Goal: Task Accomplishment & Management: Use online tool/utility

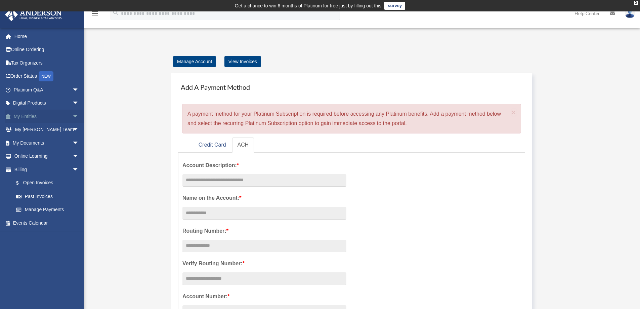
click at [23, 117] on link "My Entities arrow_drop_down" at bounding box center [47, 115] width 84 height 13
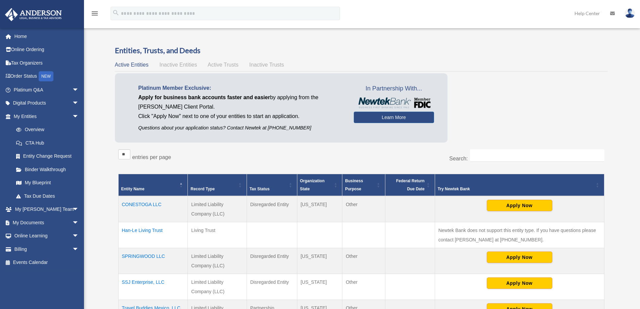
click at [25, 141] on span at bounding box center [23, 143] width 6 height 5
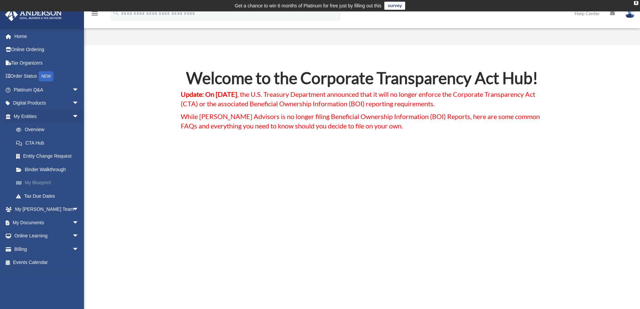
click at [41, 184] on link "My Blueprint" at bounding box center [49, 182] width 80 height 13
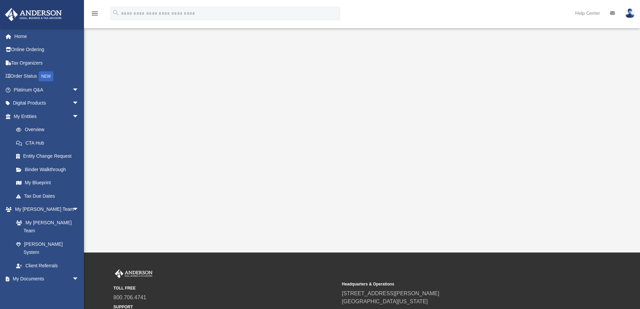
scroll to position [101, 0]
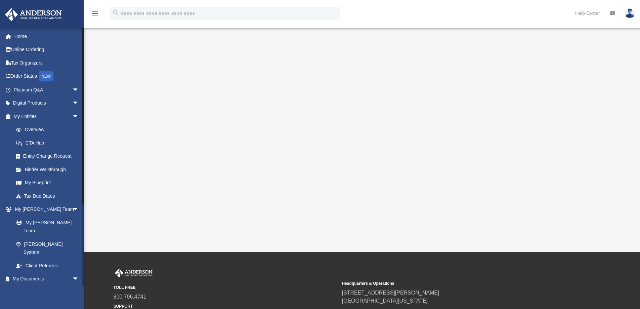
click at [28, 285] on link "Box" at bounding box center [49, 291] width 80 height 13
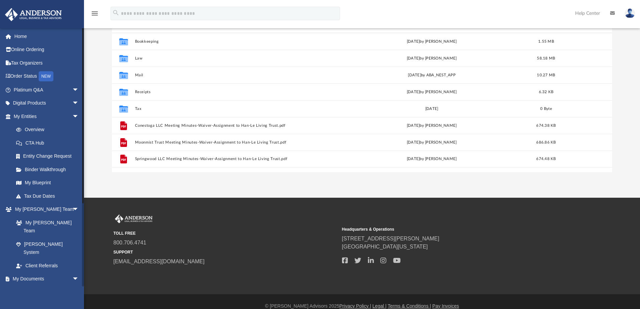
scroll to position [148, 495]
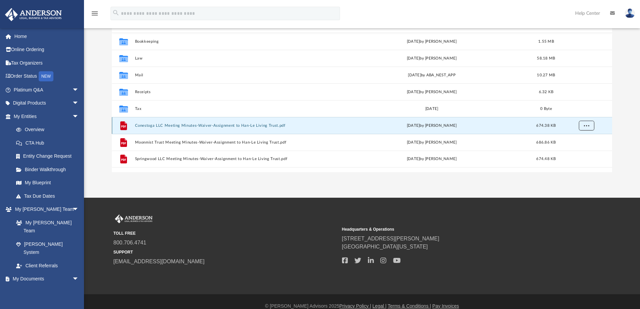
click at [587, 126] on span "More options" at bounding box center [585, 125] width 5 height 4
drag, startPoint x: 547, startPoint y: 126, endPoint x: 122, endPoint y: 127, distance: 425.1
click at [122, 127] on icon "grid" at bounding box center [123, 125] width 7 height 9
click at [121, 127] on icon "grid" at bounding box center [123, 126] width 5 height 2
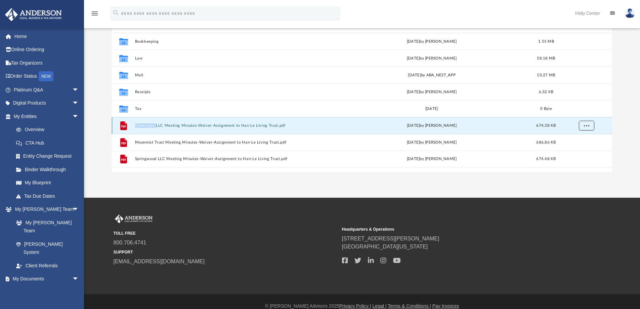
click at [585, 126] on span "More options" at bounding box center [585, 125] width 5 height 4
click at [580, 138] on li "Preview" at bounding box center [579, 139] width 19 height 7
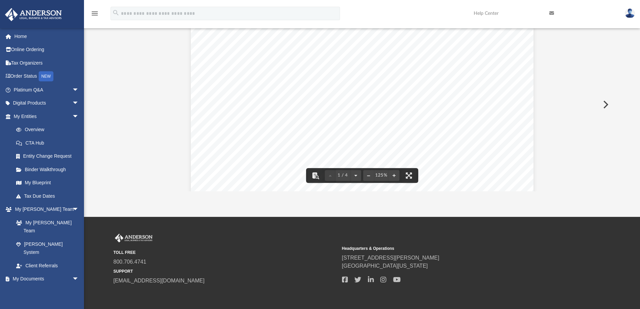
scroll to position [0, 0]
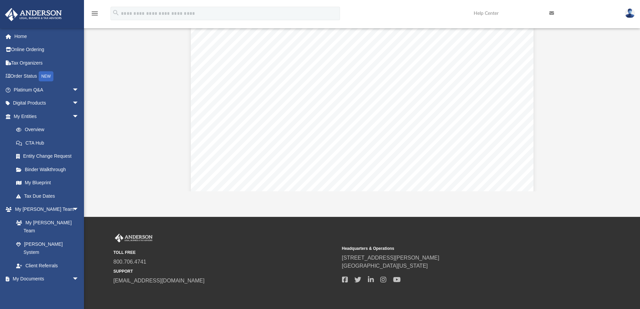
drag, startPoint x: 406, startPoint y: 109, endPoint x: 93, endPoint y: 15, distance: 327.0
click at [93, 15] on icon "menu" at bounding box center [95, 13] width 8 height 8
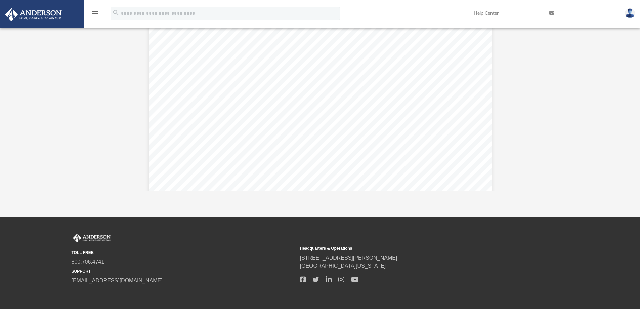
scroll to position [5, 5]
click at [93, 15] on icon "menu" at bounding box center [95, 13] width 8 height 8
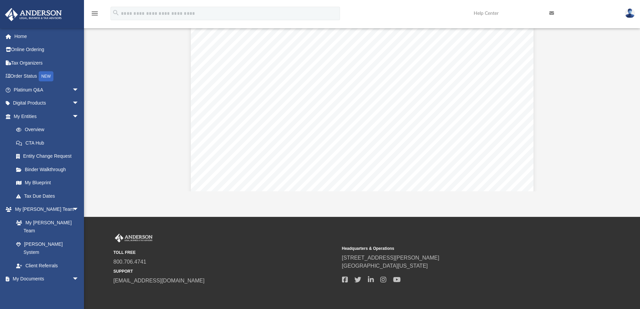
scroll to position [148, 495]
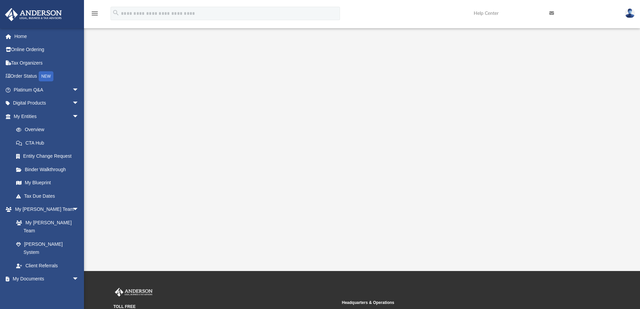
scroll to position [101, 0]
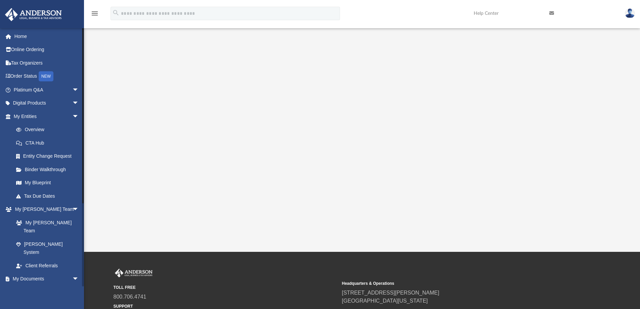
click at [28, 285] on link "Box" at bounding box center [49, 291] width 80 height 13
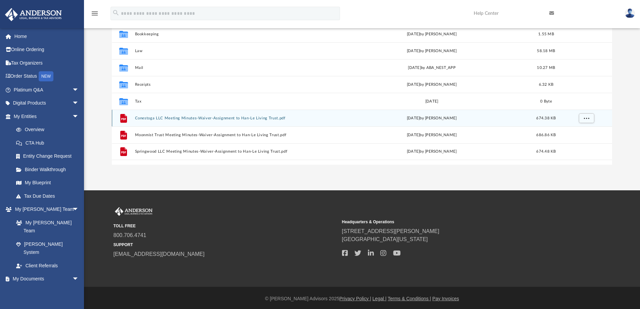
scroll to position [110, 0]
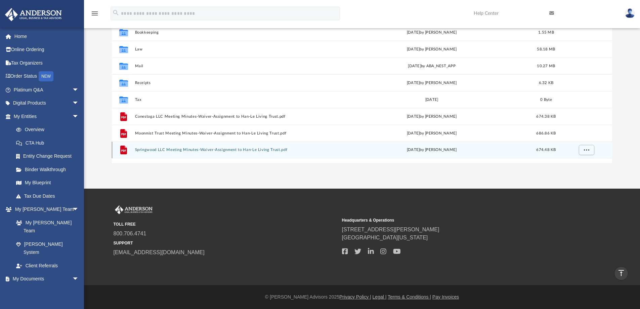
click at [124, 151] on icon "grid" at bounding box center [123, 150] width 5 height 2
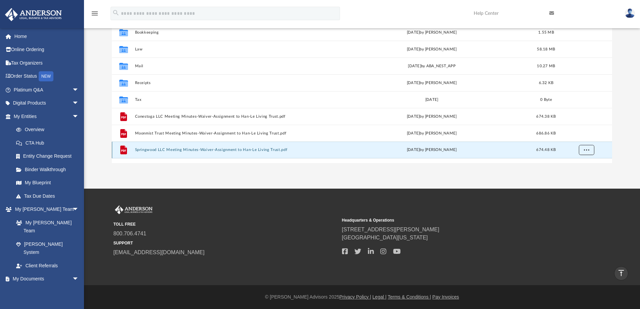
drag, startPoint x: 123, startPoint y: 151, endPoint x: 584, endPoint y: 151, distance: 461.0
click at [584, 151] on button "More options" at bounding box center [585, 150] width 15 height 10
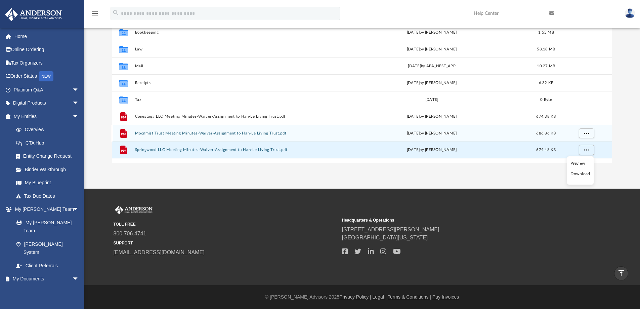
click at [550, 134] on span "686.86 KB" at bounding box center [545, 133] width 19 height 4
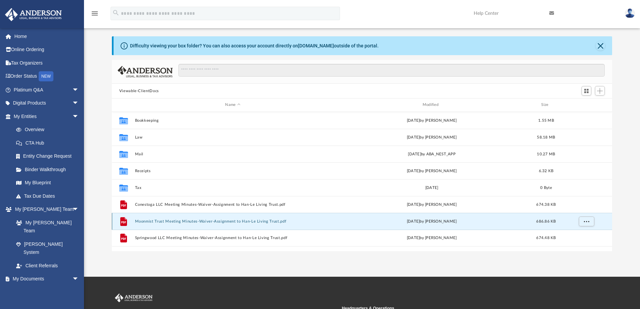
scroll to position [0, 0]
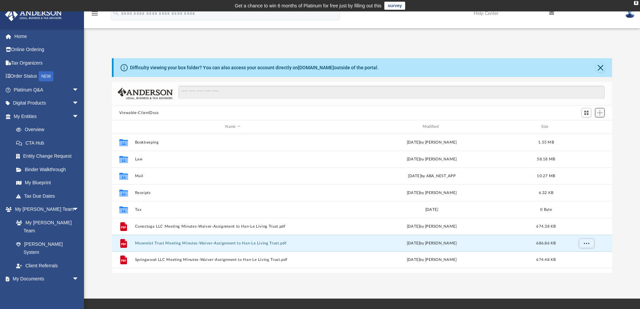
click at [599, 113] on span "Add" at bounding box center [600, 113] width 6 height 6
click at [586, 126] on li "Upload" at bounding box center [589, 126] width 21 height 7
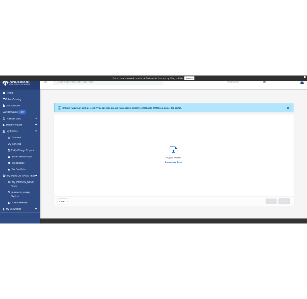
scroll to position [165, 495]
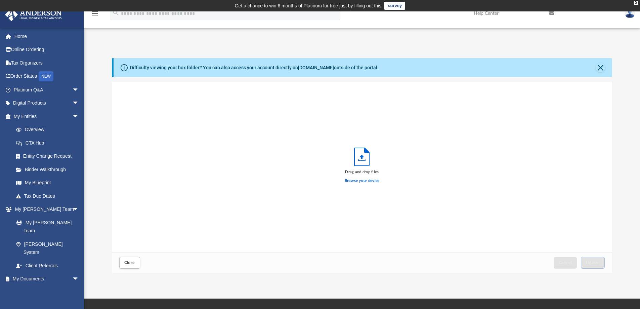
click at [360, 157] on icon "Upload" at bounding box center [361, 157] width 15 height 18
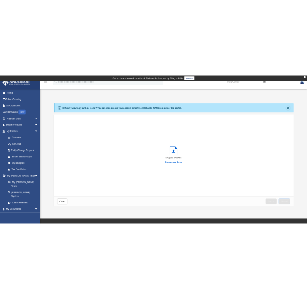
scroll to position [165, 195]
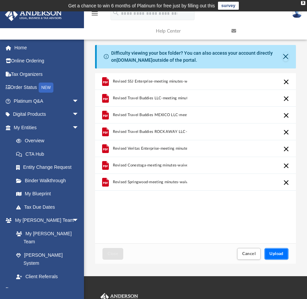
click at [277, 252] on span "Upload" at bounding box center [276, 254] width 14 height 4
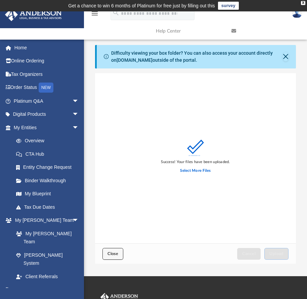
click at [115, 256] on button "Close" at bounding box center [112, 254] width 21 height 12
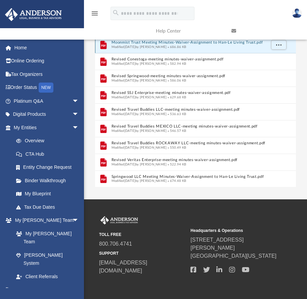
scroll to position [101, 0]
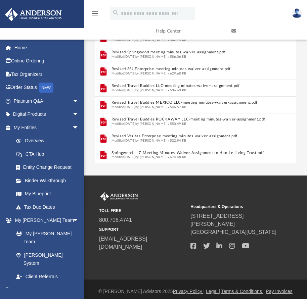
click at [297, 13] on img at bounding box center [297, 13] width 10 height 10
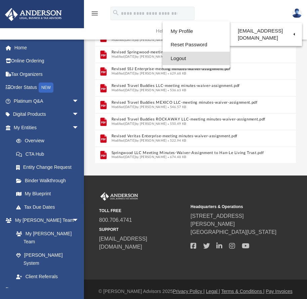
click at [181, 60] on link "Logout" at bounding box center [196, 59] width 67 height 14
